Goal: Browse casually: Explore the website without a specific task or goal

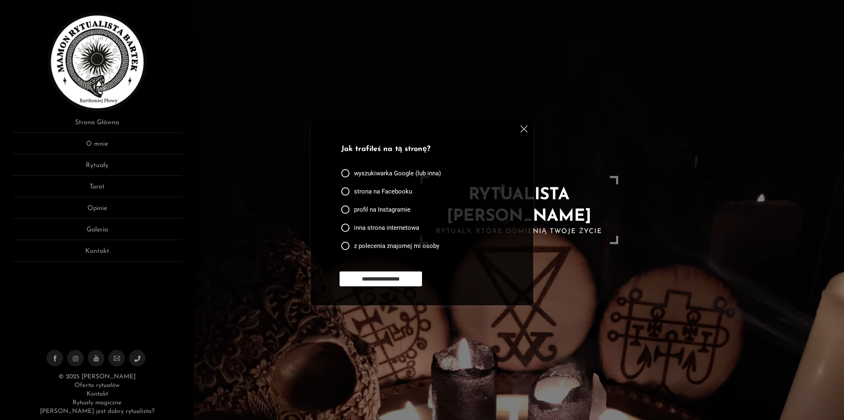
click at [523, 129] on img at bounding box center [524, 128] width 7 height 7
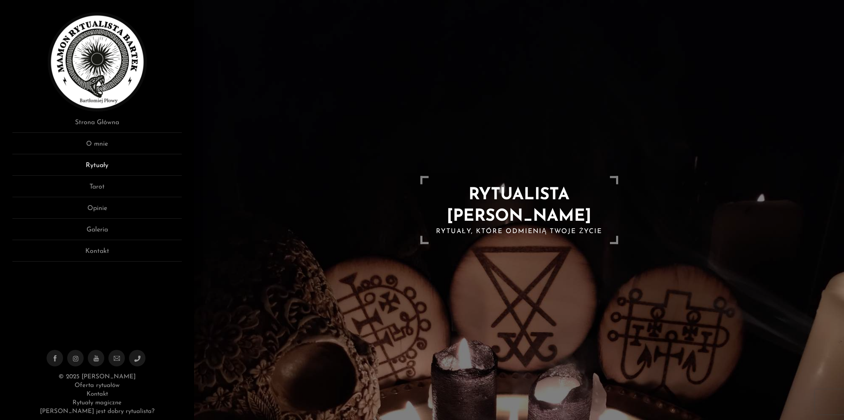
click at [99, 161] on link "Rytuały" at bounding box center [96, 167] width 169 height 15
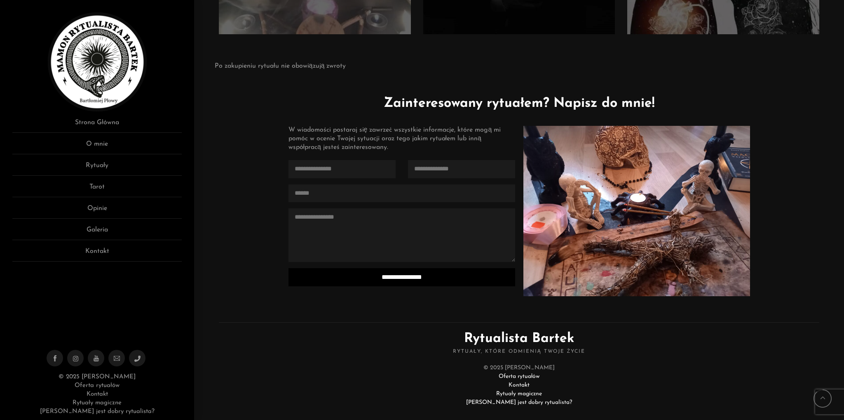
scroll to position [1972, 0]
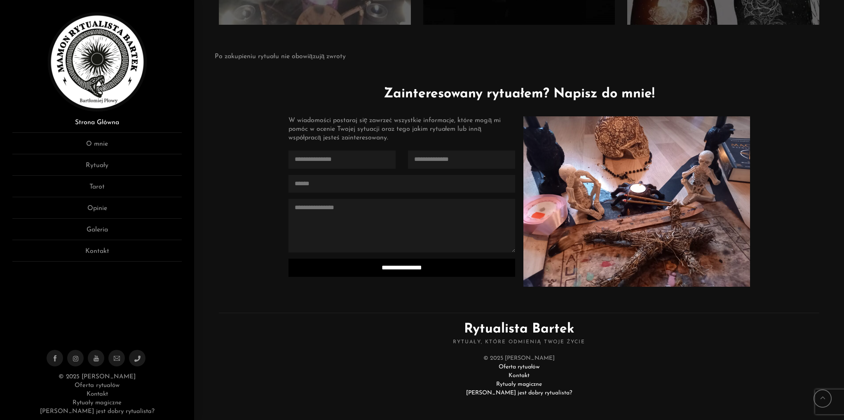
click at [114, 124] on link "Strona Główna" at bounding box center [96, 124] width 169 height 15
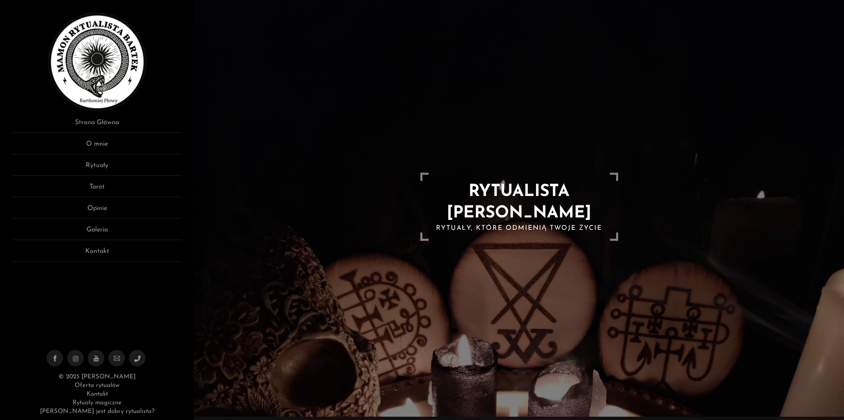
scroll to position [41, 0]
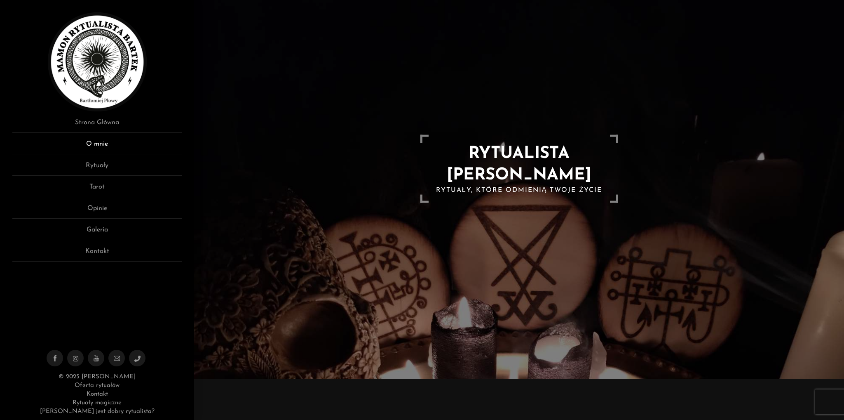
click at [116, 144] on link "O mnie" at bounding box center [96, 146] width 169 height 15
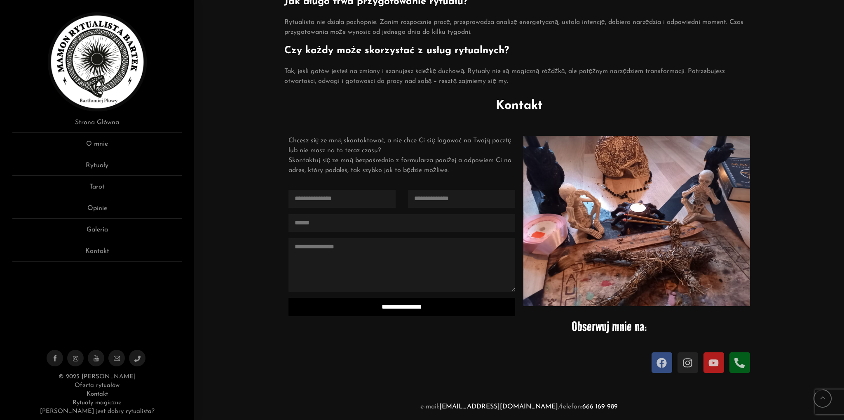
scroll to position [866, 0]
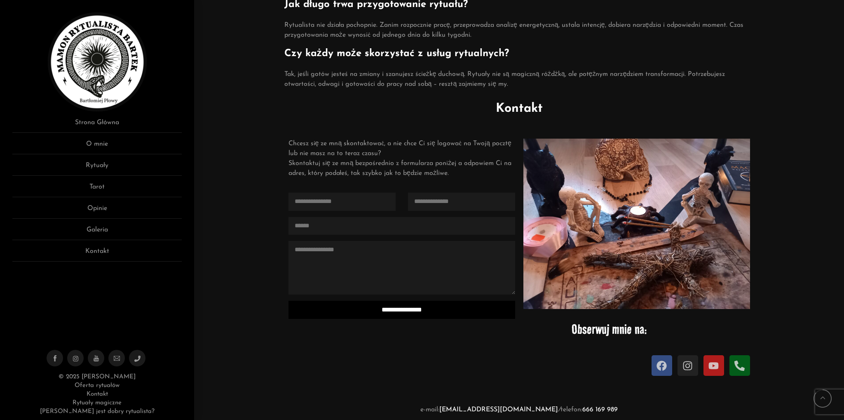
click at [607, 197] on img at bounding box center [636, 223] width 227 height 170
click at [103, 143] on link "O mnie" at bounding box center [96, 146] width 169 height 15
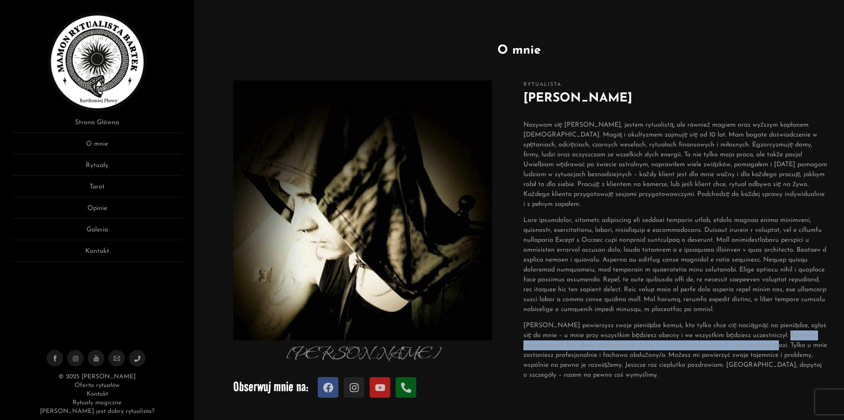
drag, startPoint x: 778, startPoint y: 334, endPoint x: 759, endPoint y: 349, distance: 23.8
click at [759, 349] on p "Zanim powierzysz swoje pieniądze komuś, kto tylko chce cię naciągnąć na pieniąd…" at bounding box center [675, 349] width 304 height 59
click at [101, 167] on link "Rytuały" at bounding box center [96, 167] width 169 height 15
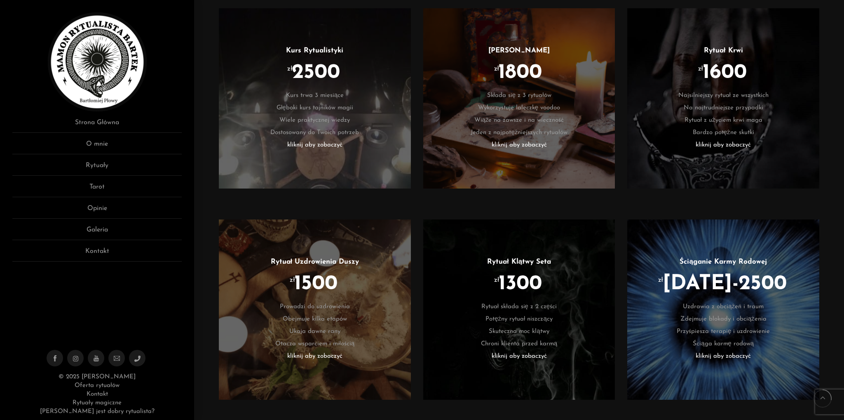
scroll to position [536, 0]
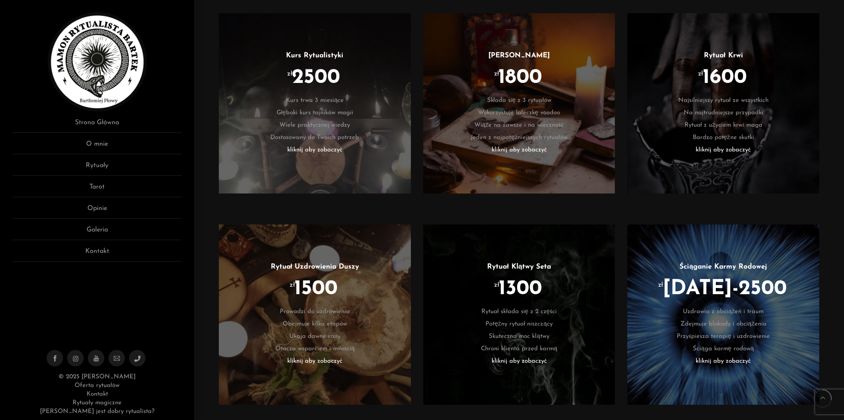
click at [549, 93] on li "zł 1800" at bounding box center [519, 83] width 167 height 21
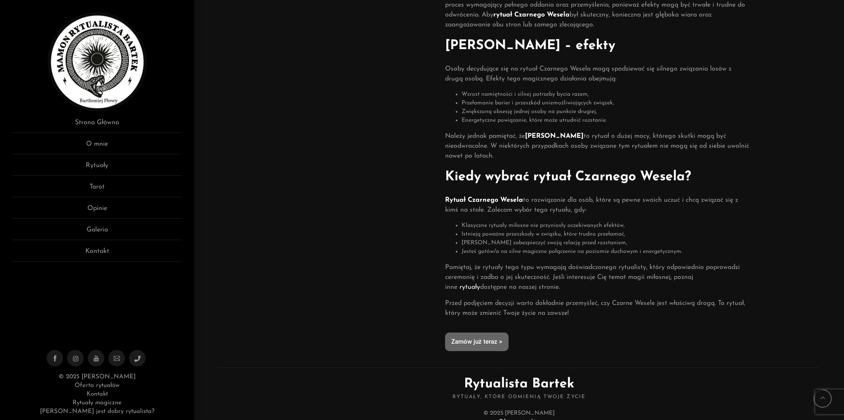
scroll to position [386, 0]
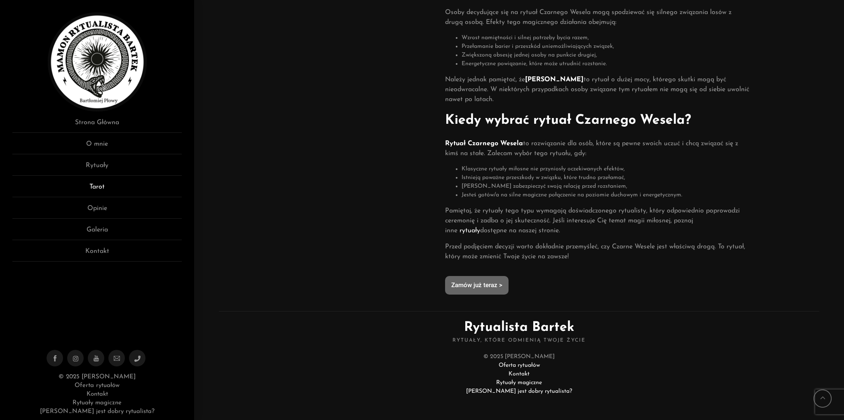
click at [142, 193] on link "Tarot" at bounding box center [96, 189] width 169 height 15
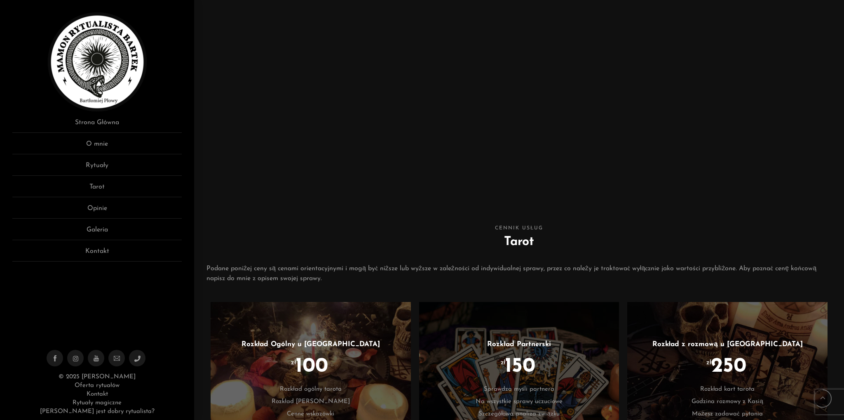
scroll to position [323, 0]
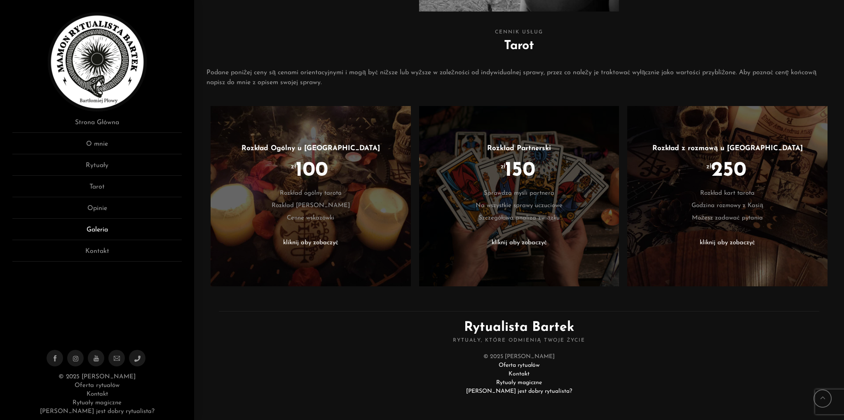
click at [103, 235] on link "Galeria" at bounding box center [96, 232] width 169 height 15
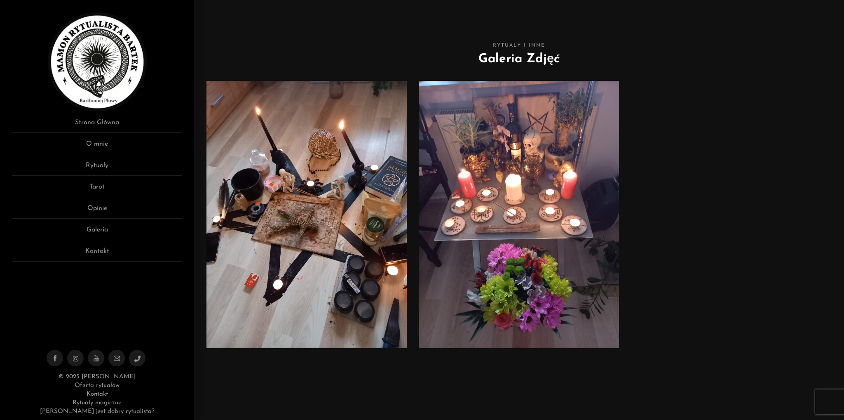
scroll to position [289, 0]
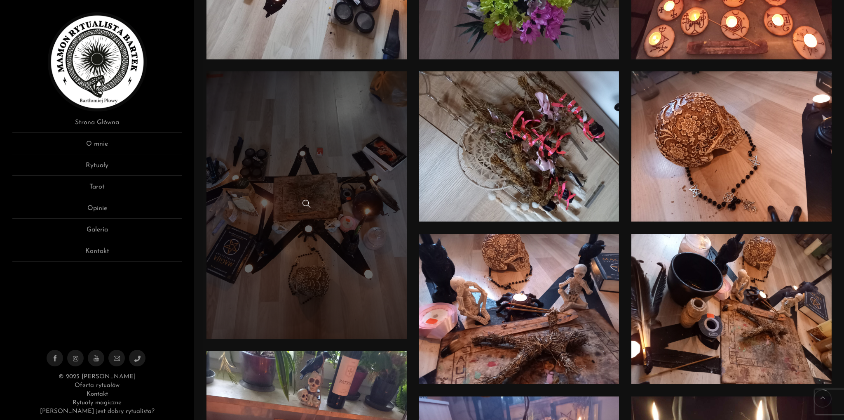
click at [314, 145] on link at bounding box center [307, 204] width 200 height 267
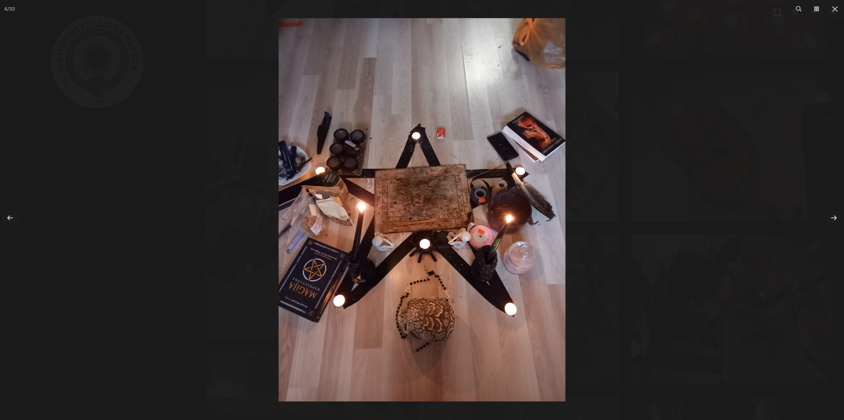
click at [453, 259] on img at bounding box center [422, 209] width 287 height 383
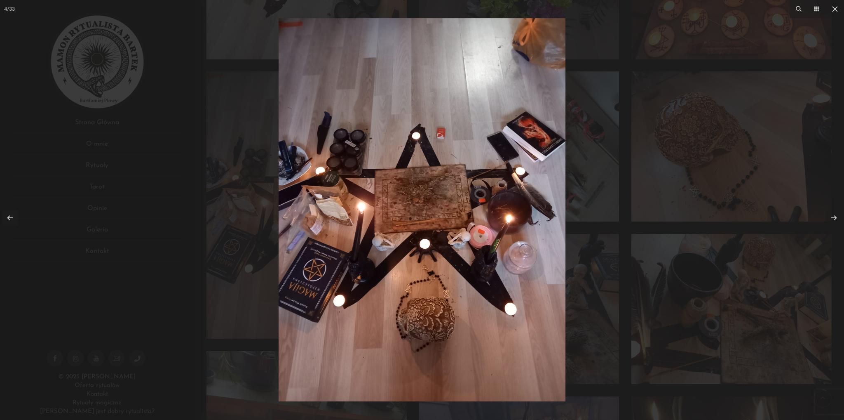
click at [478, 259] on img at bounding box center [422, 209] width 287 height 383
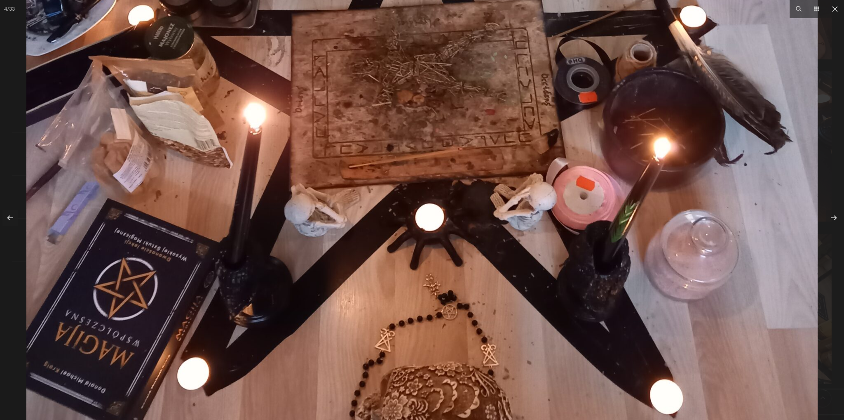
click at [478, 259] on img at bounding box center [421, 123] width 791 height 1055
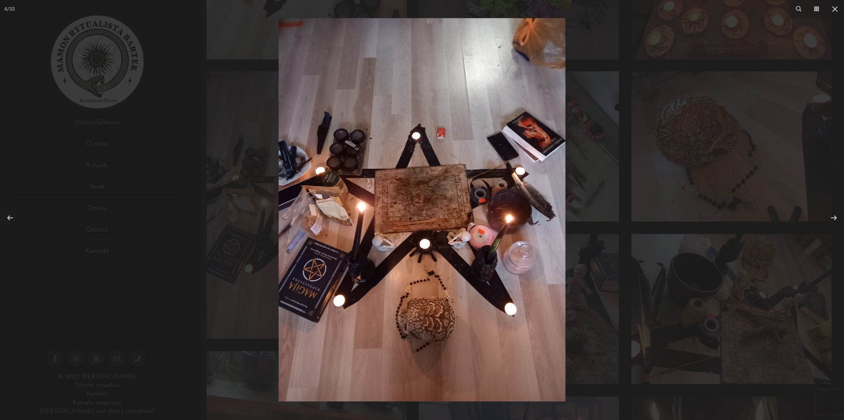
click at [806, 307] on div at bounding box center [422, 210] width 844 height 420
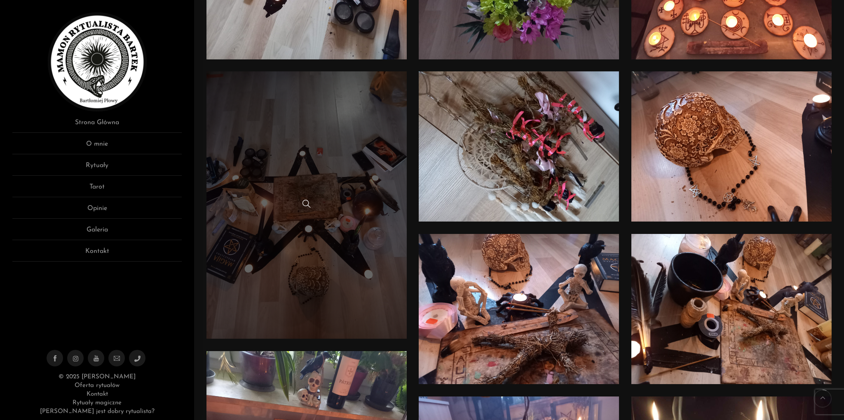
click at [340, 194] on link at bounding box center [307, 204] width 200 height 267
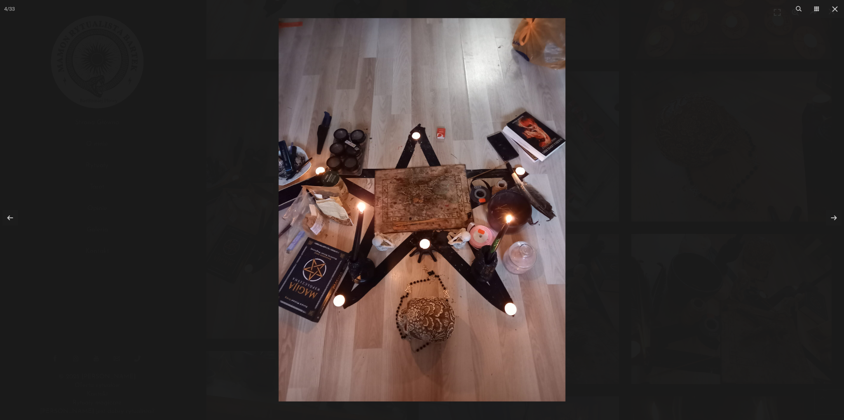
click at [538, 108] on img at bounding box center [422, 209] width 287 height 383
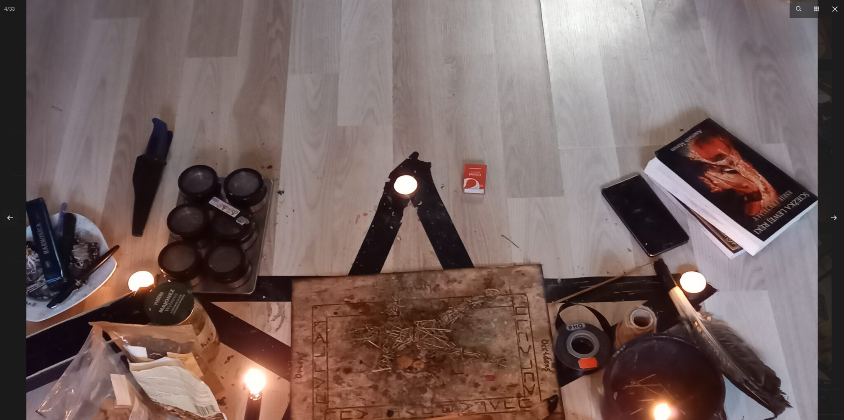
click at [648, 300] on img at bounding box center [421, 388] width 791 height 1055
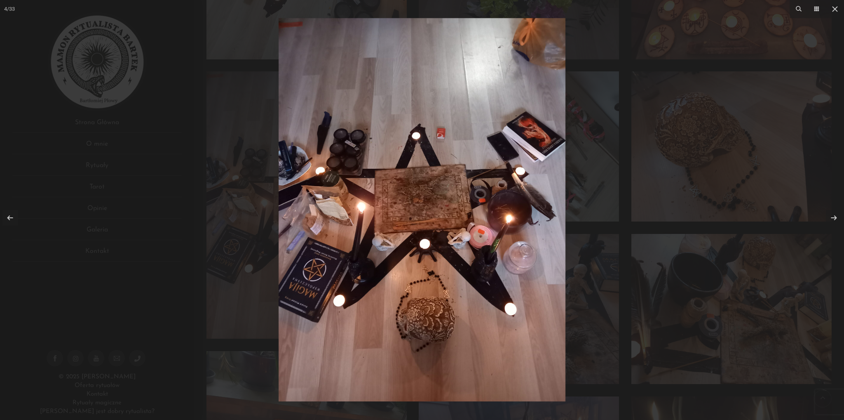
click at [722, 270] on div at bounding box center [422, 210] width 844 height 420
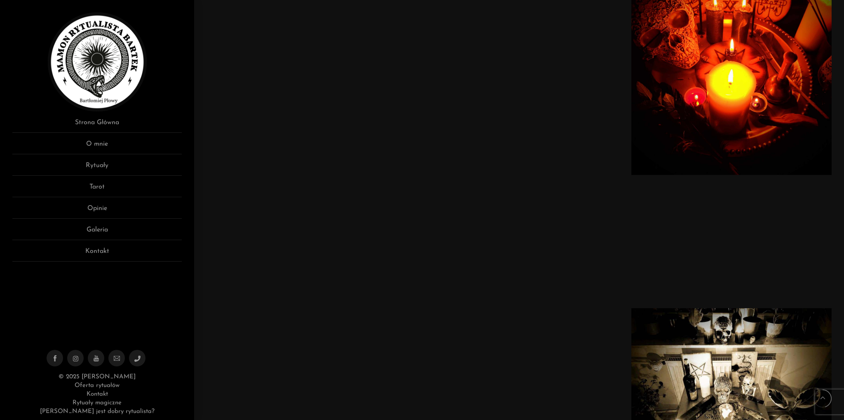
scroll to position [1566, 0]
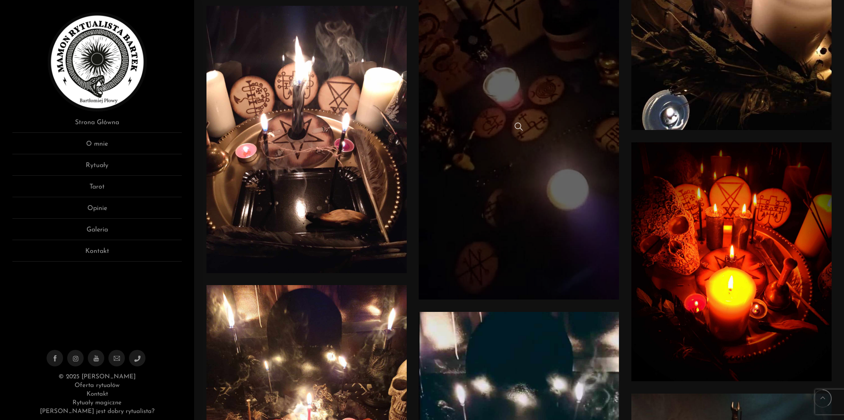
click at [579, 167] on link at bounding box center [519, 127] width 200 height 343
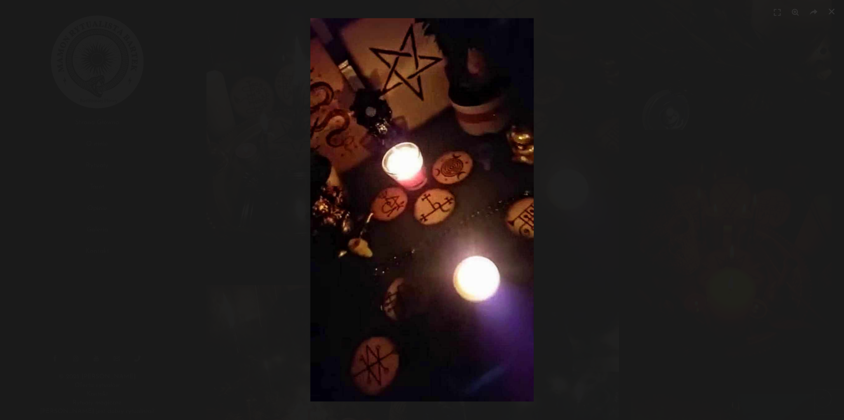
click at [648, 171] on div at bounding box center [422, 210] width 844 height 420
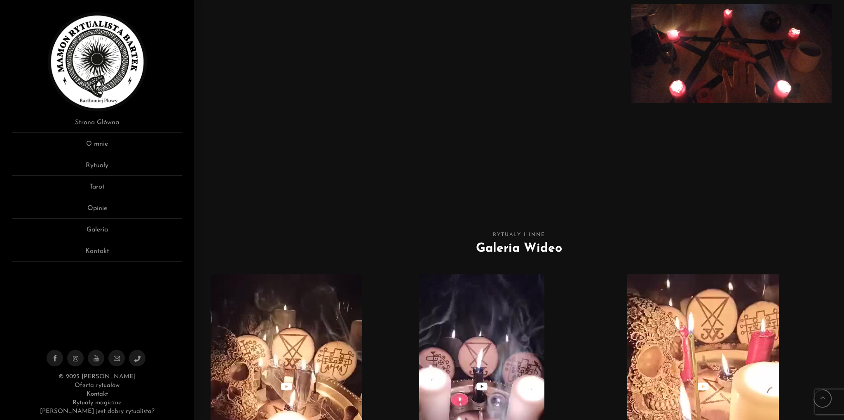
scroll to position [3089, 0]
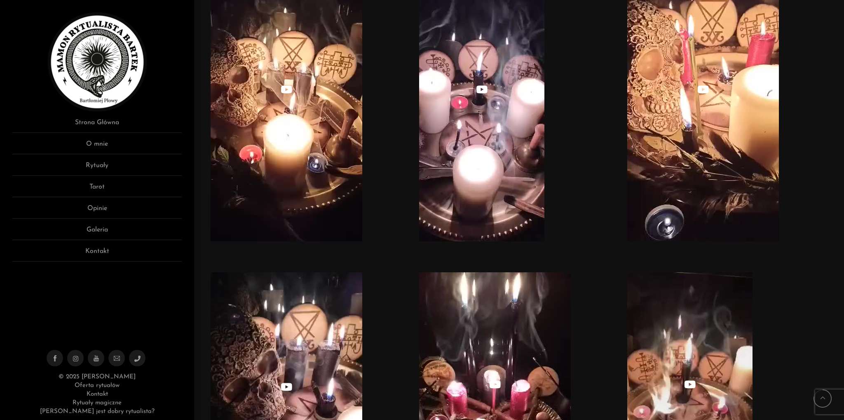
click at [491, 116] on img at bounding box center [481, 109] width 125 height 264
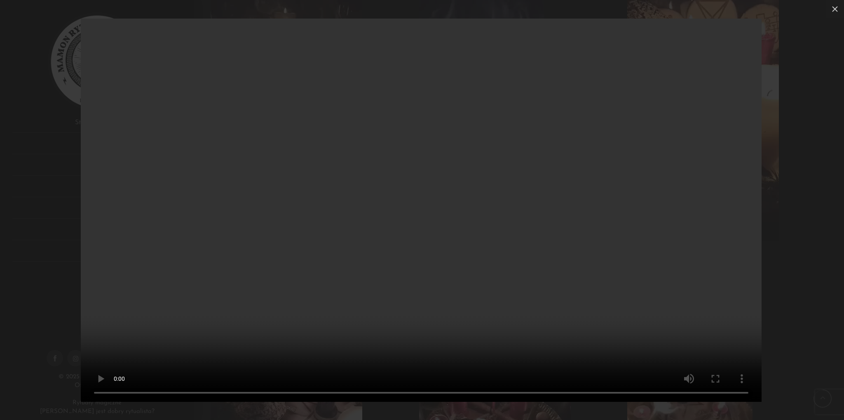
click at [835, 264] on div "Your browser doesn't support HTML5 video" at bounding box center [422, 210] width 844 height 420
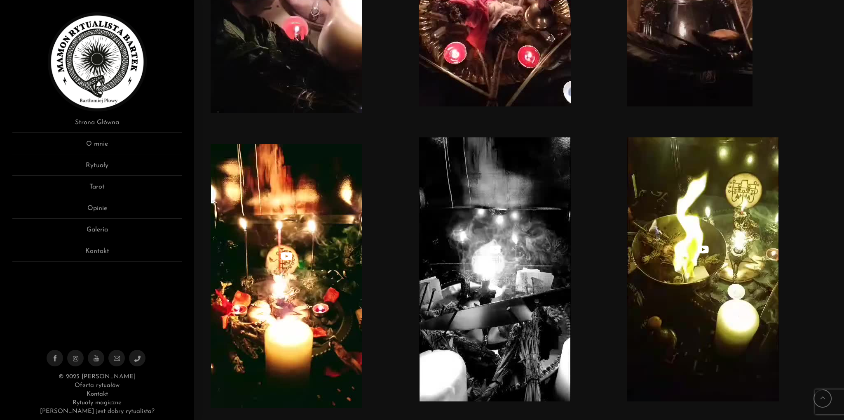
scroll to position [3520, 0]
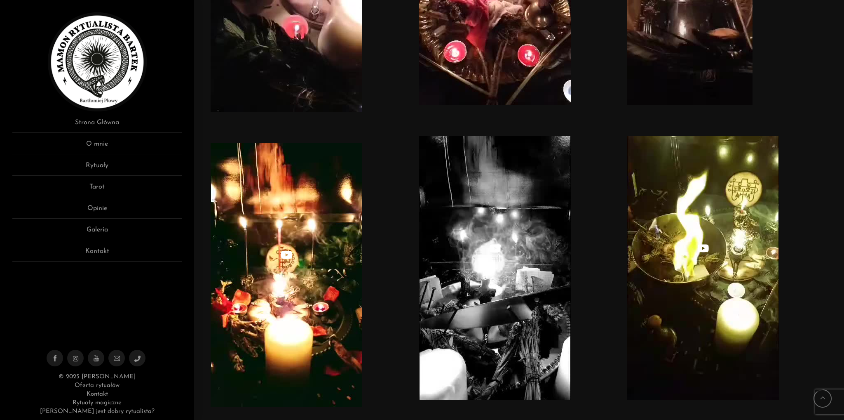
click at [539, 251] on img at bounding box center [495, 268] width 152 height 264
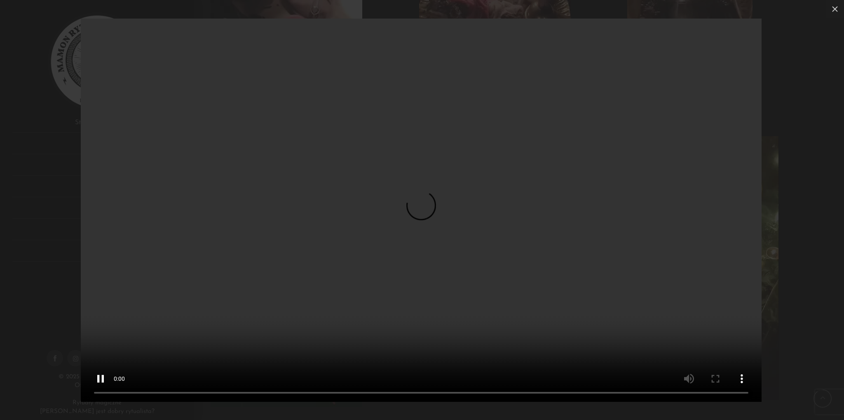
click at [378, 242] on video "Your browser doesn't support HTML5 video" at bounding box center [421, 210] width 681 height 383
click at [446, 171] on video "Your browser doesn't support HTML5 video" at bounding box center [421, 210] width 681 height 383
click at [831, 321] on div "Your browser doesn't support HTML5 video" at bounding box center [422, 210] width 844 height 420
click at [822, 331] on div "Your browser doesn't support HTML5 video" at bounding box center [422, 210] width 844 height 420
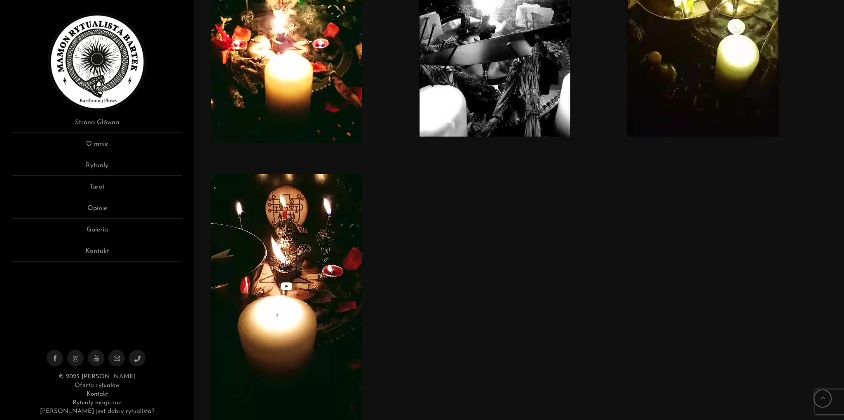
scroll to position [3852, 0]
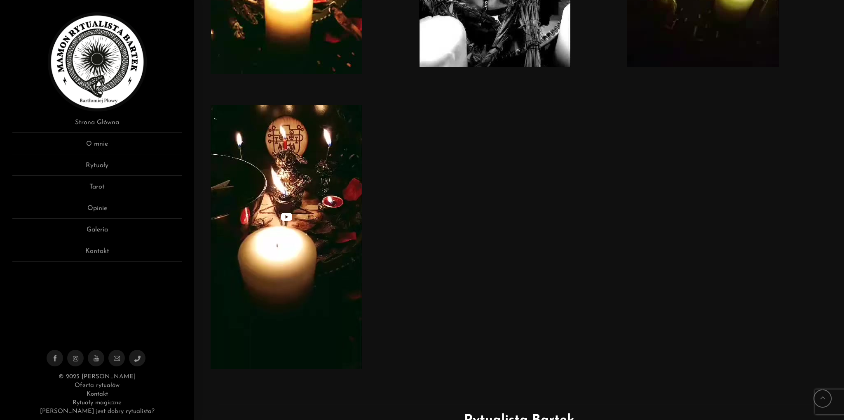
click at [296, 206] on img at bounding box center [287, 237] width 152 height 264
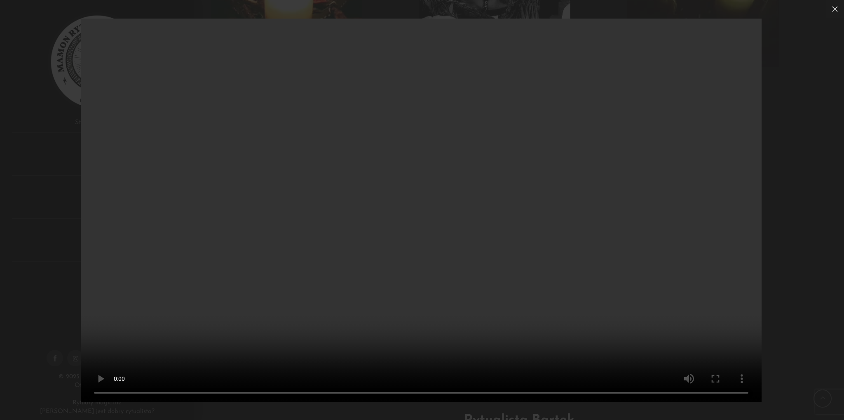
click at [805, 325] on div "Your browser doesn't support HTML5 video" at bounding box center [422, 210] width 844 height 420
